Goal: Information Seeking & Learning: Find specific fact

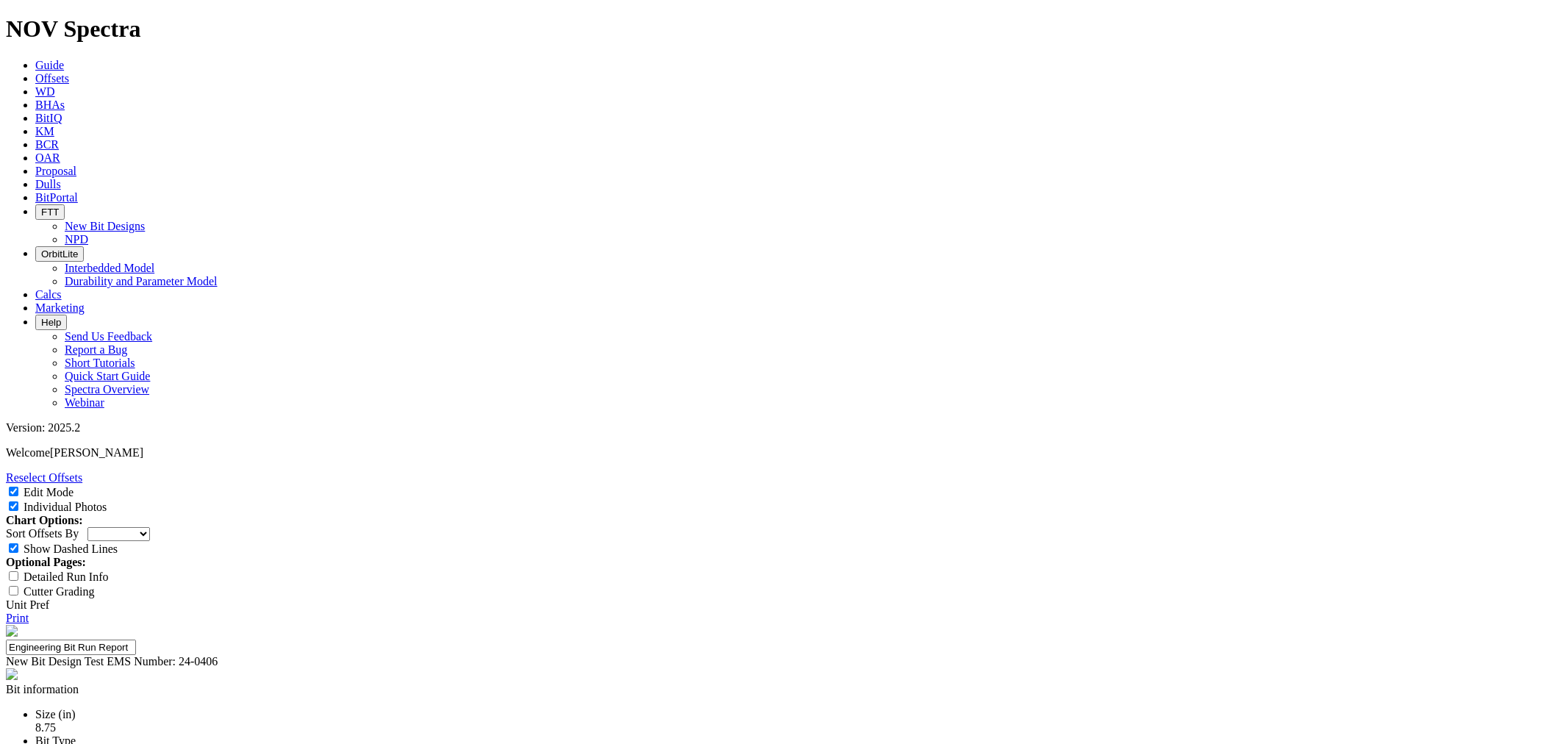
select select "New Bit Design"
click at [29, 612] on link "Print" at bounding box center [17, 618] width 23 height 13
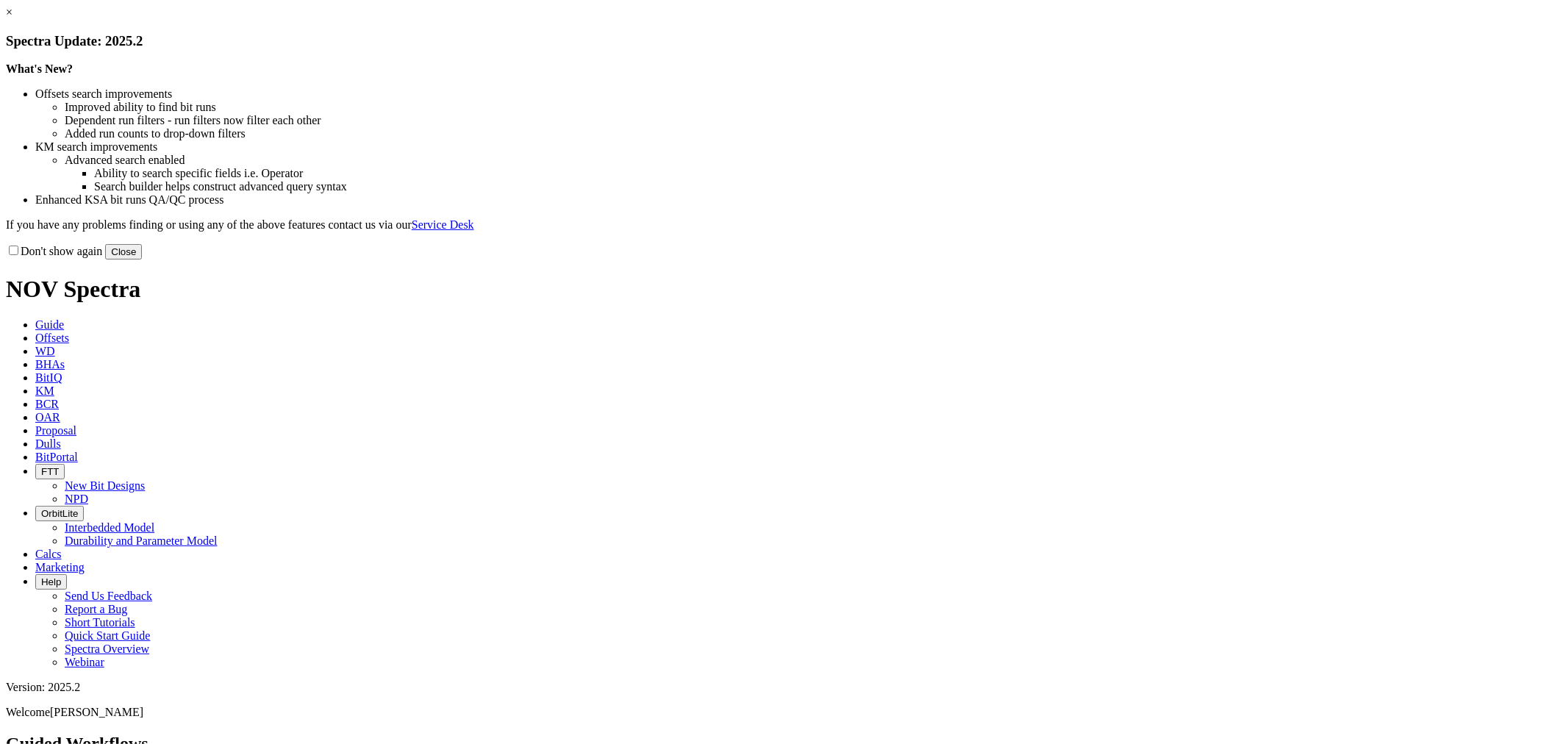
click at [142, 260] on button "Close" at bounding box center [123, 252] width 37 height 15
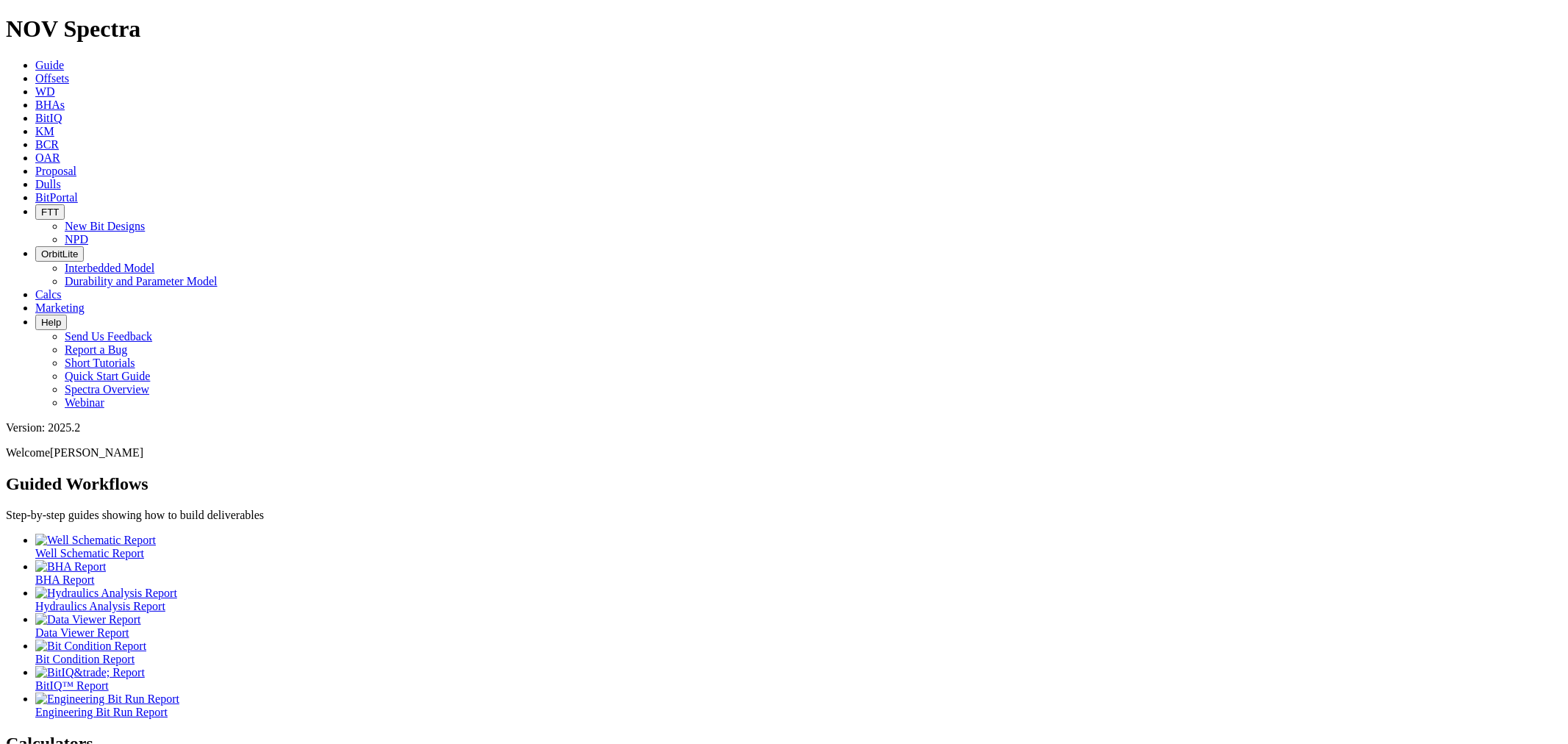
click at [69, 72] on link "Offsets" at bounding box center [52, 78] width 34 height 13
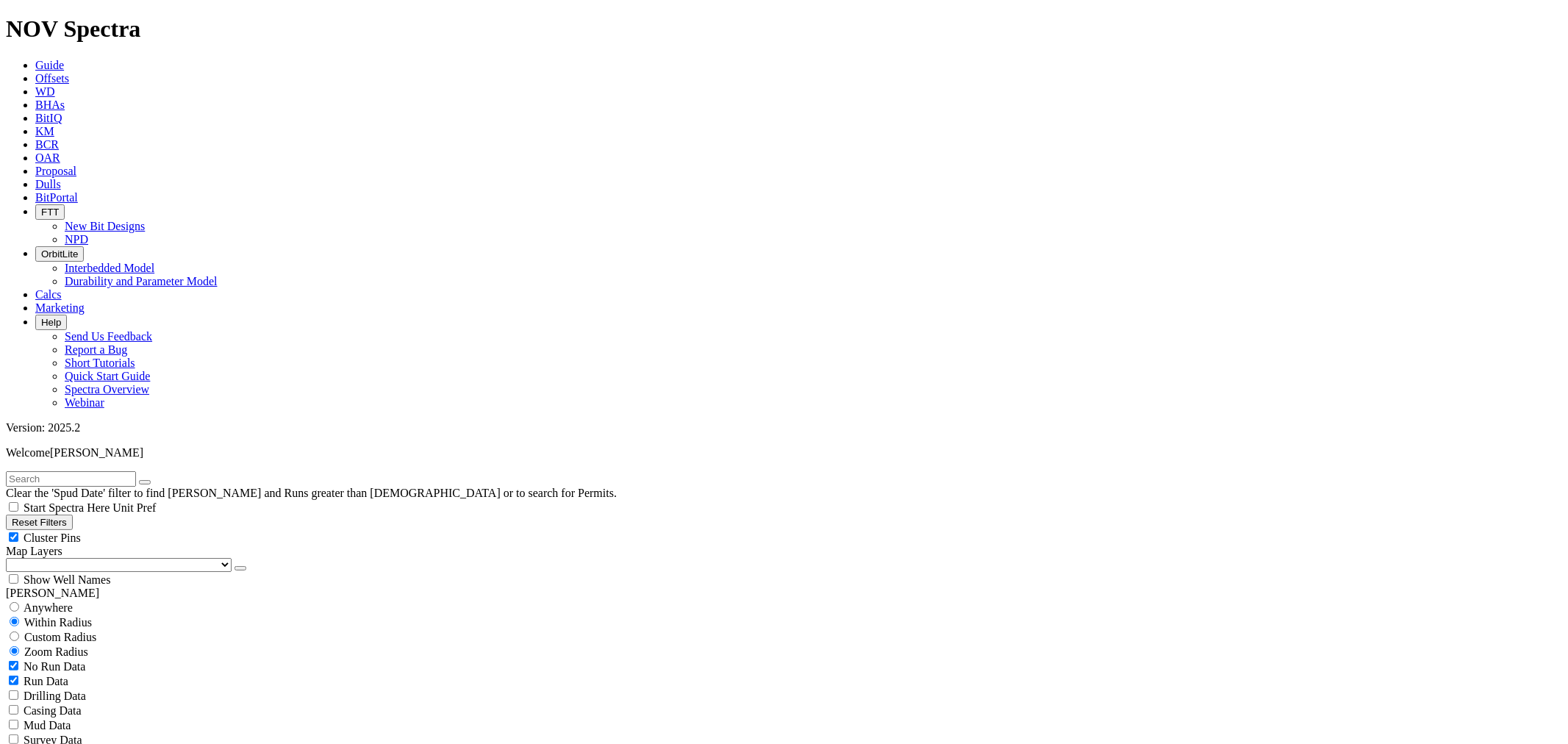
click at [136, 472] on input "text" at bounding box center [71, 479] width 130 height 15
click at [67, 472] on input "text" at bounding box center [71, 479] width 130 height 15
type input "A316913"
click at [154, 480] on button "submit" at bounding box center [160, 482] width 12 height 5
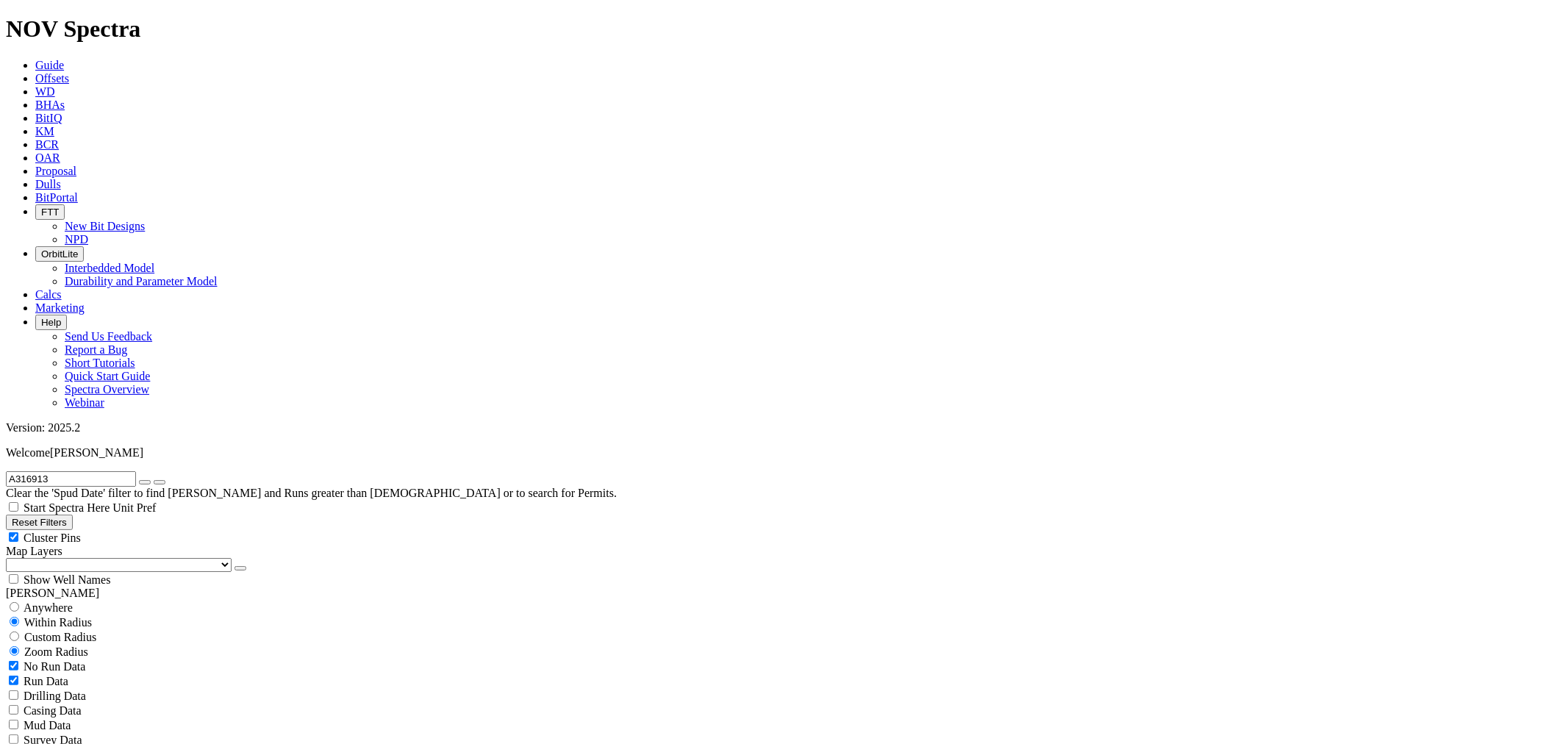
click at [151, 480] on button "button" at bounding box center [145, 482] width 12 height 5
select select "8.75"
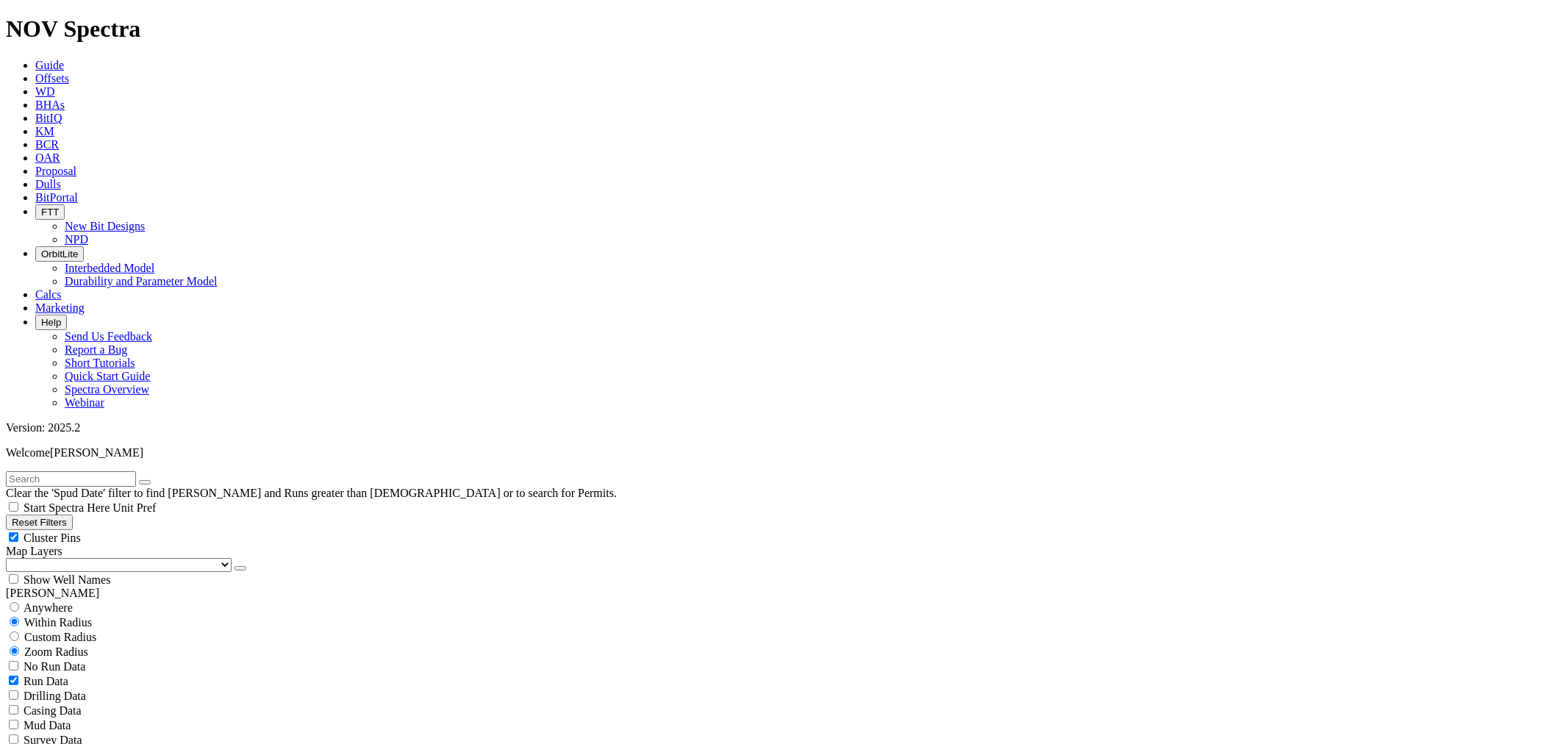
checkbox input "false"
select select "? number:8.75 ?"
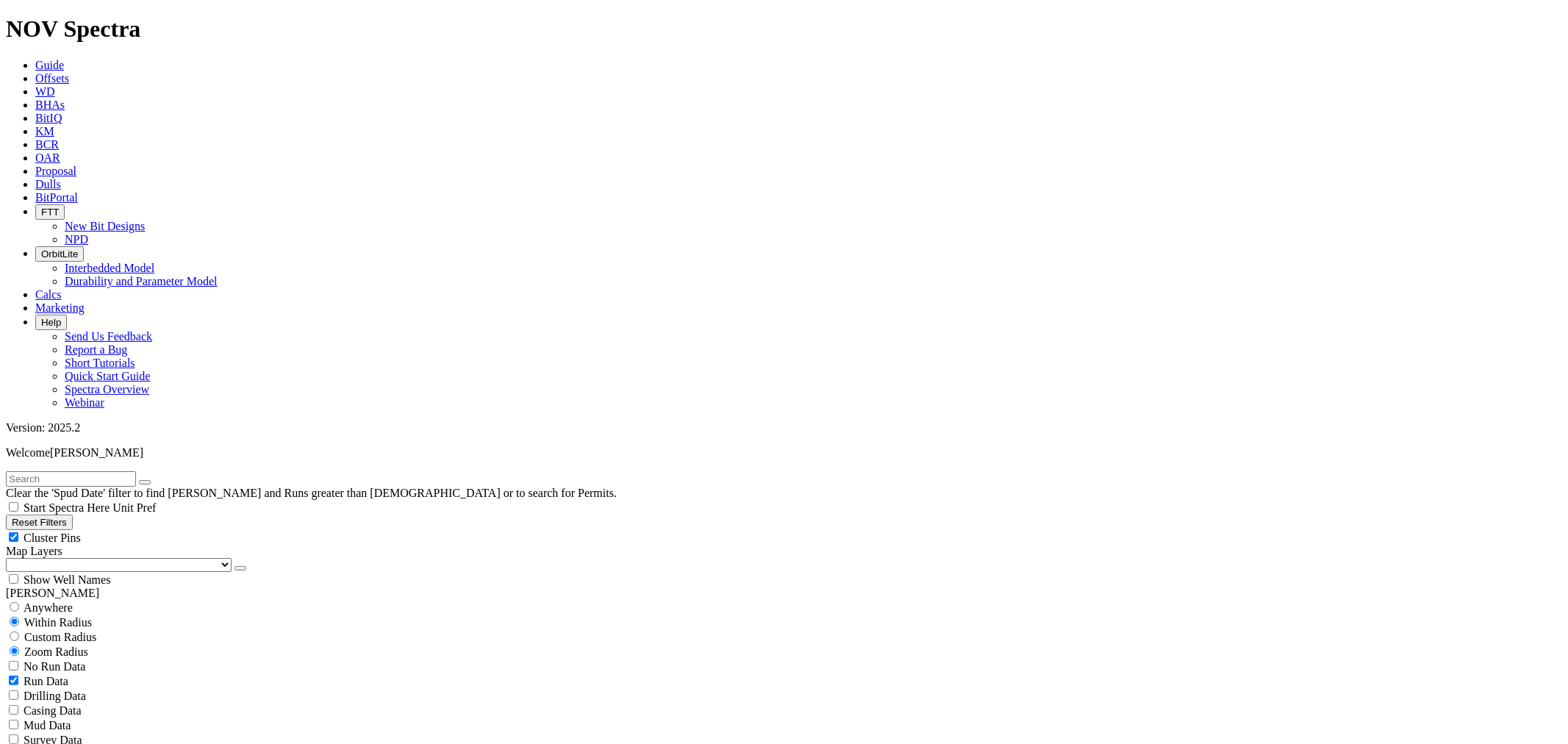
type input "[DATE]"
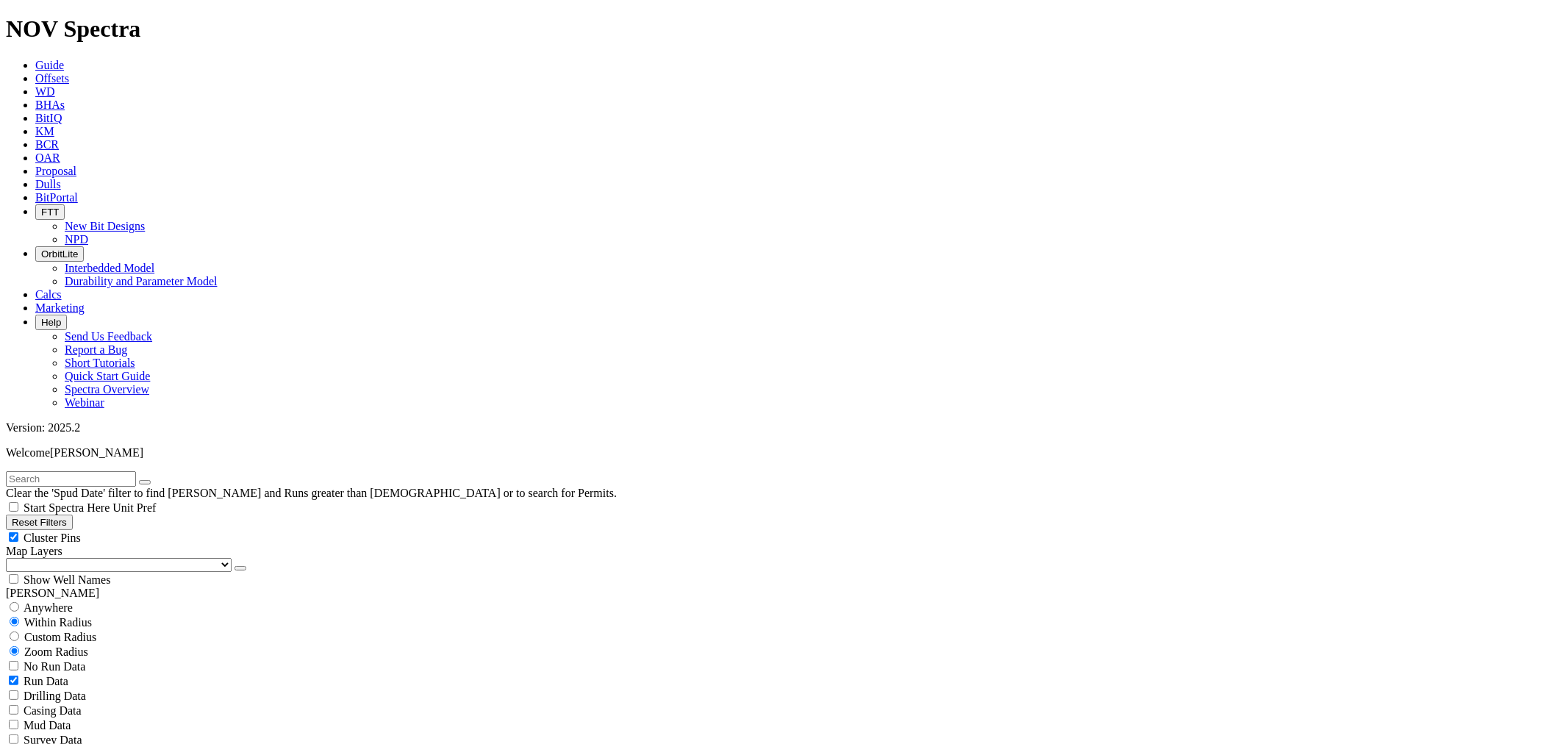
scroll to position [653, 0]
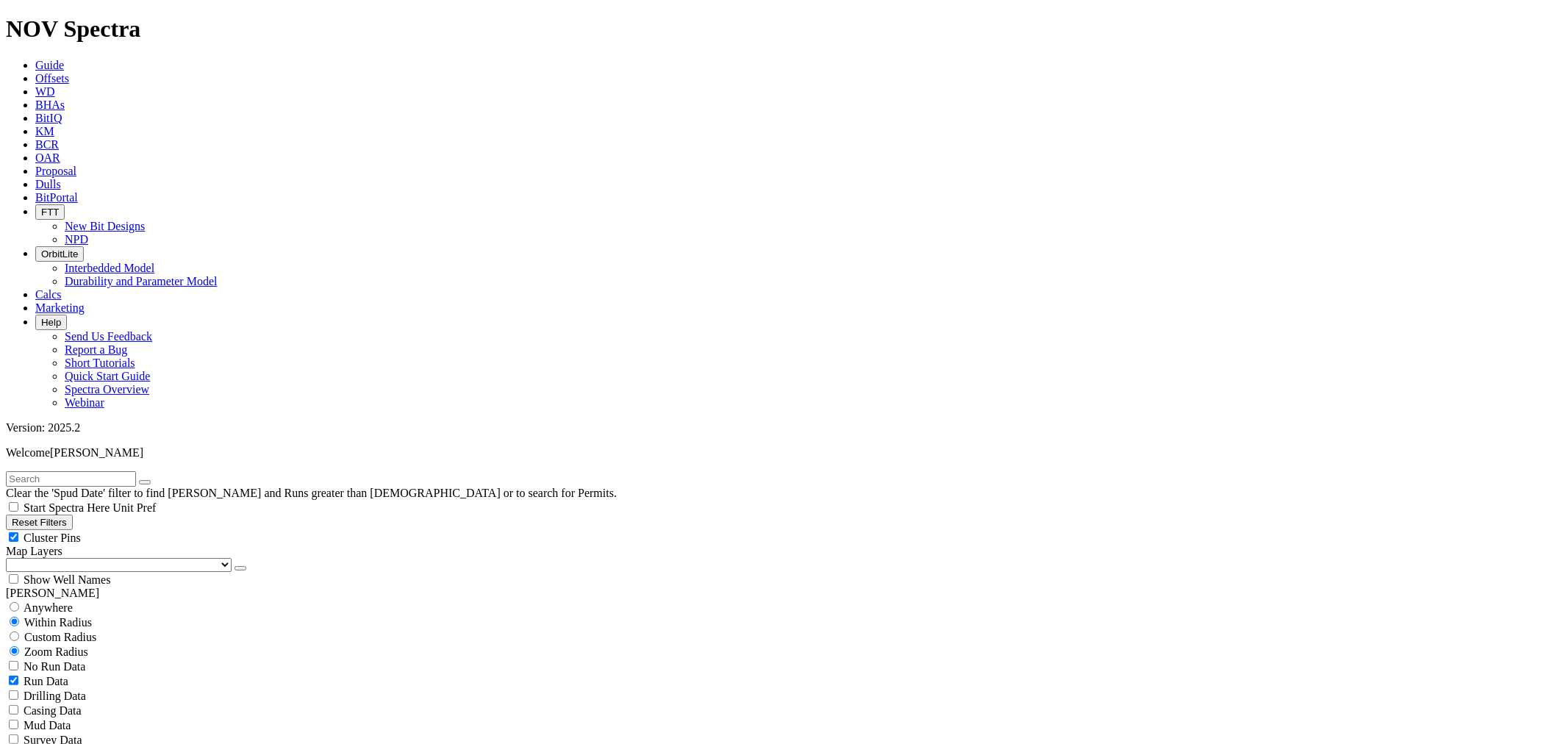
scroll to position [1960, 0]
